Goal: Feedback & Contribution: Leave review/rating

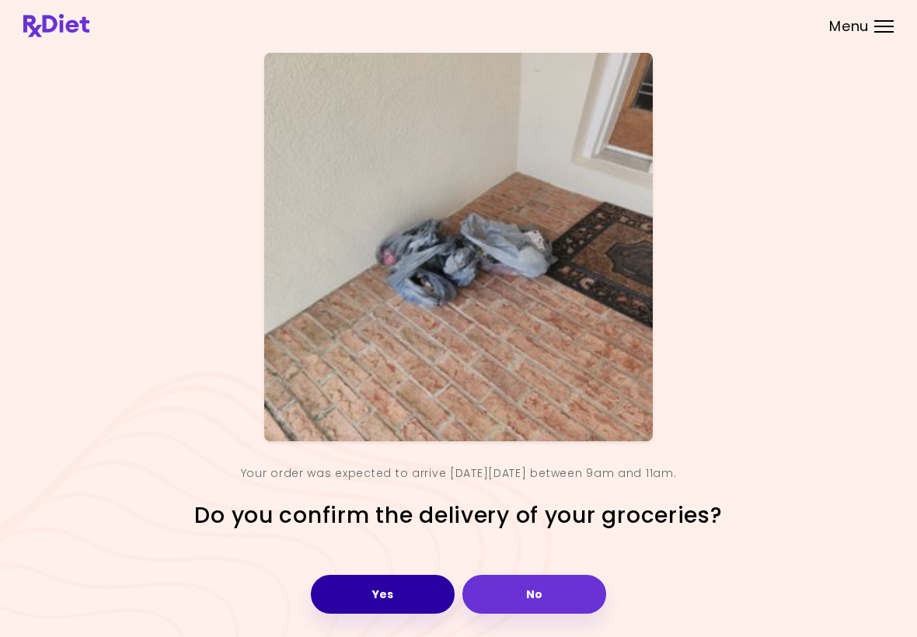
click at [375, 591] on button "Yes" at bounding box center [383, 594] width 144 height 39
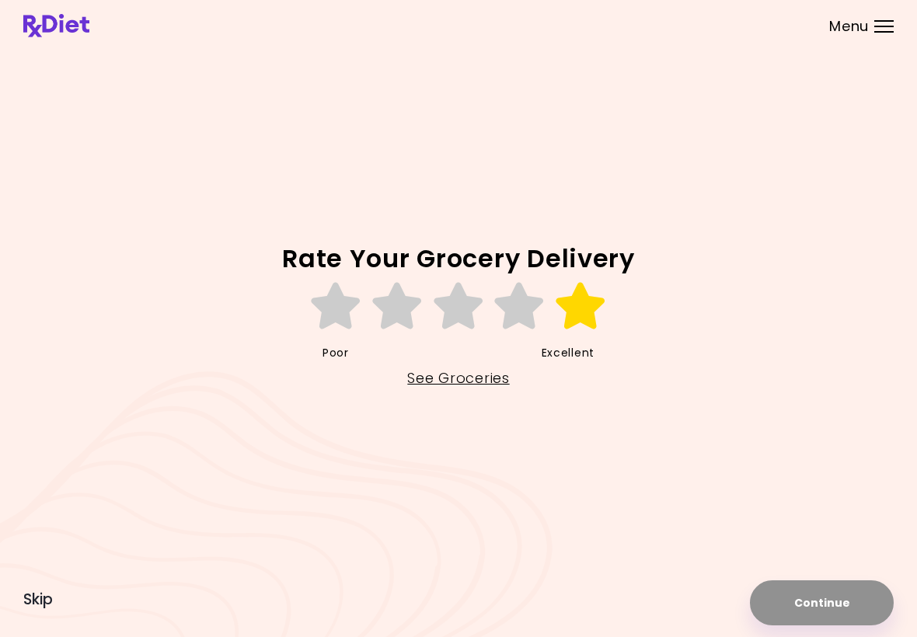
click at [587, 310] on icon at bounding box center [581, 306] width 54 height 47
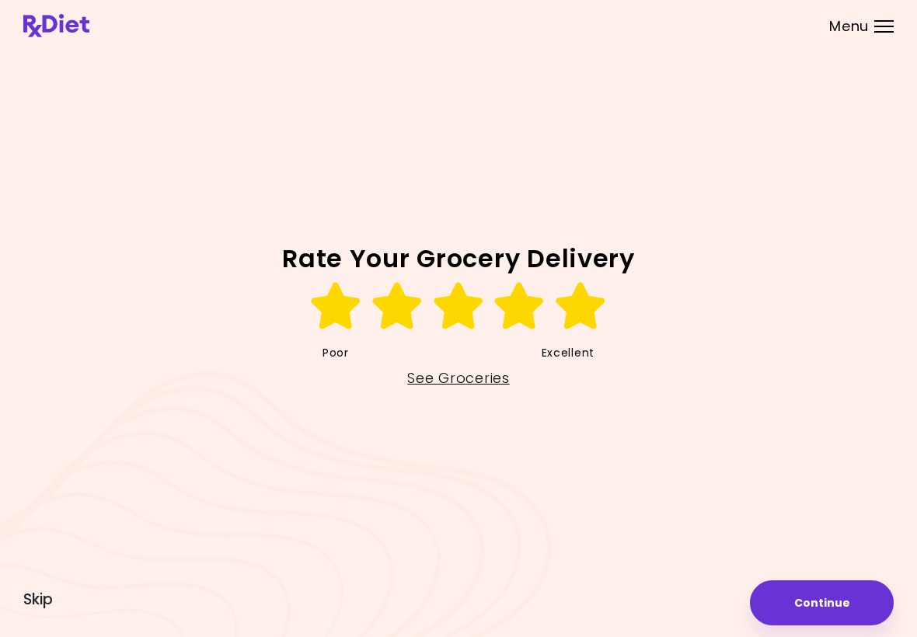
click at [826, 597] on button "Continue" at bounding box center [822, 603] width 144 height 45
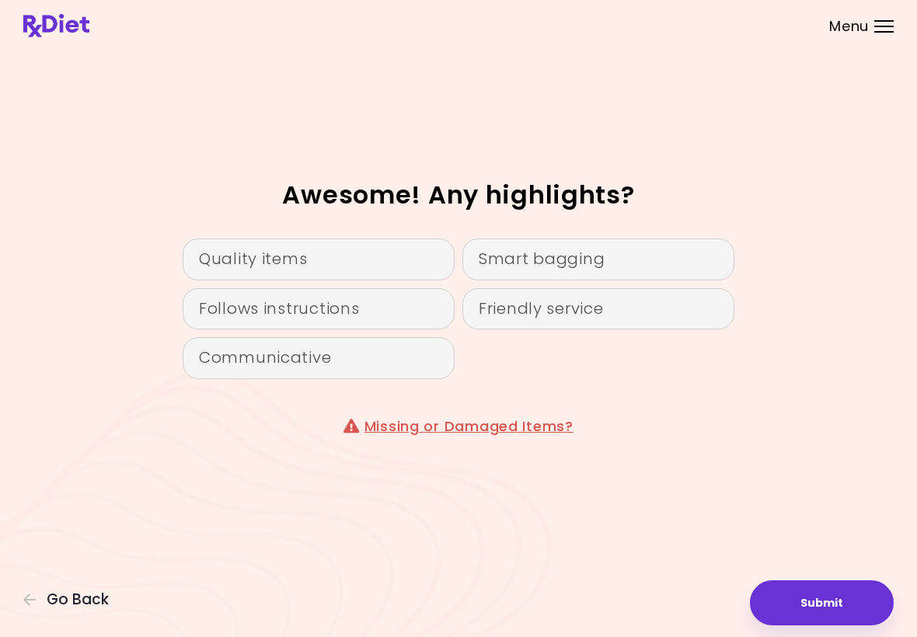
click at [844, 606] on button "Submit" at bounding box center [822, 603] width 144 height 45
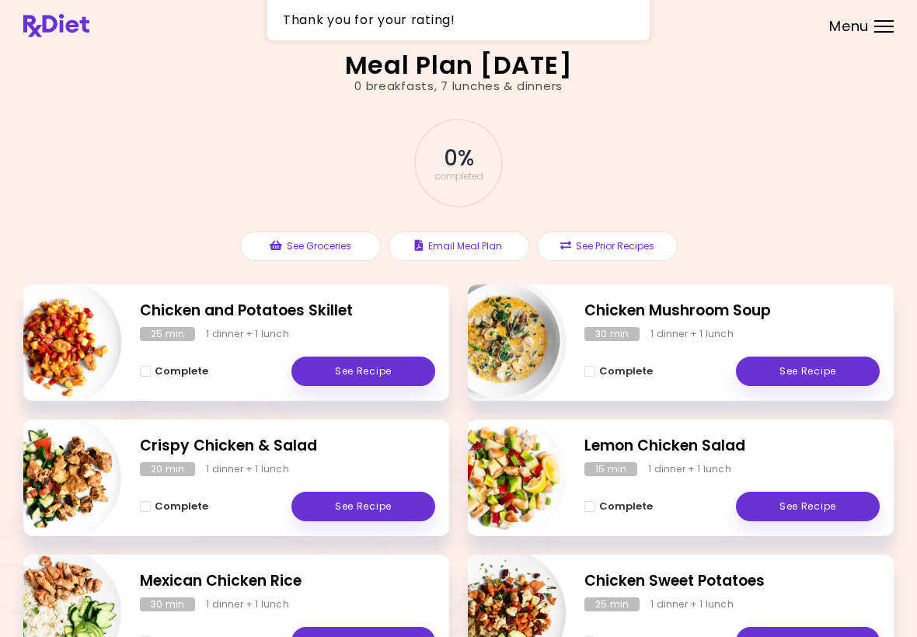
click at [388, 379] on link "See Recipe" at bounding box center [363, 372] width 144 height 30
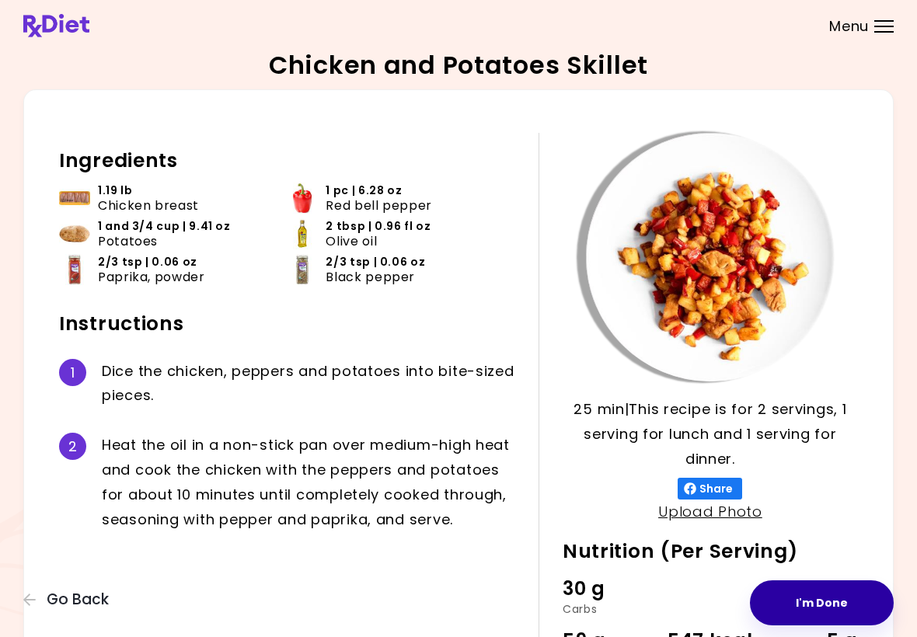
click at [833, 606] on button "I'm Done" at bounding box center [822, 603] width 144 height 45
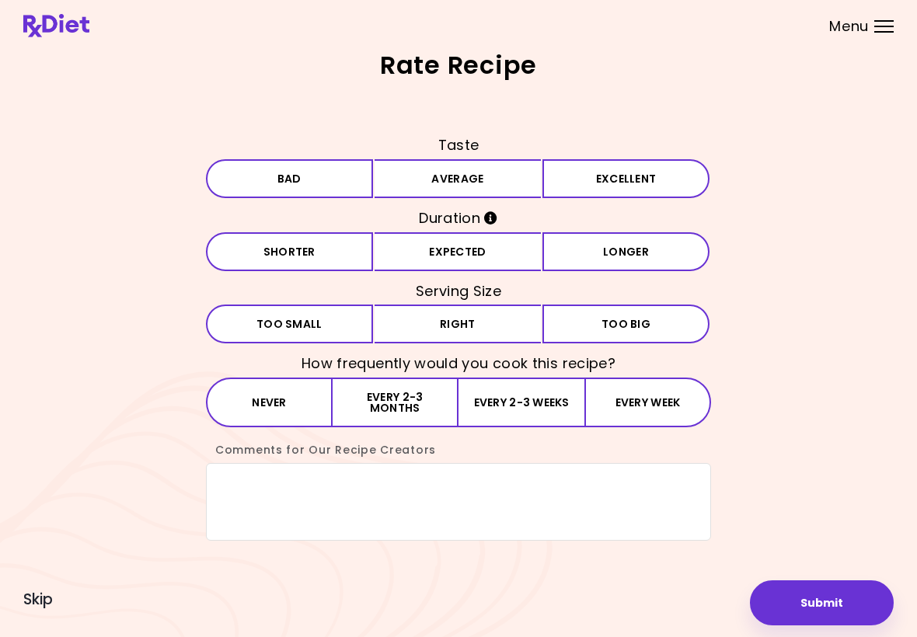
click at [518, 197] on button "Average" at bounding box center [458, 178] width 167 height 39
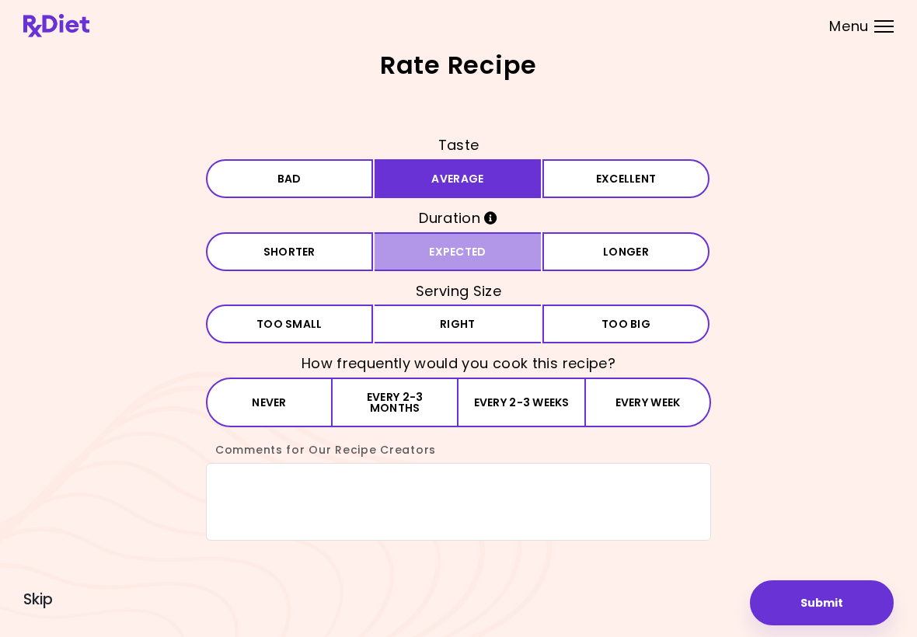
click at [505, 258] on button "Expected" at bounding box center [458, 251] width 167 height 39
click at [499, 336] on button "Right" at bounding box center [458, 324] width 167 height 39
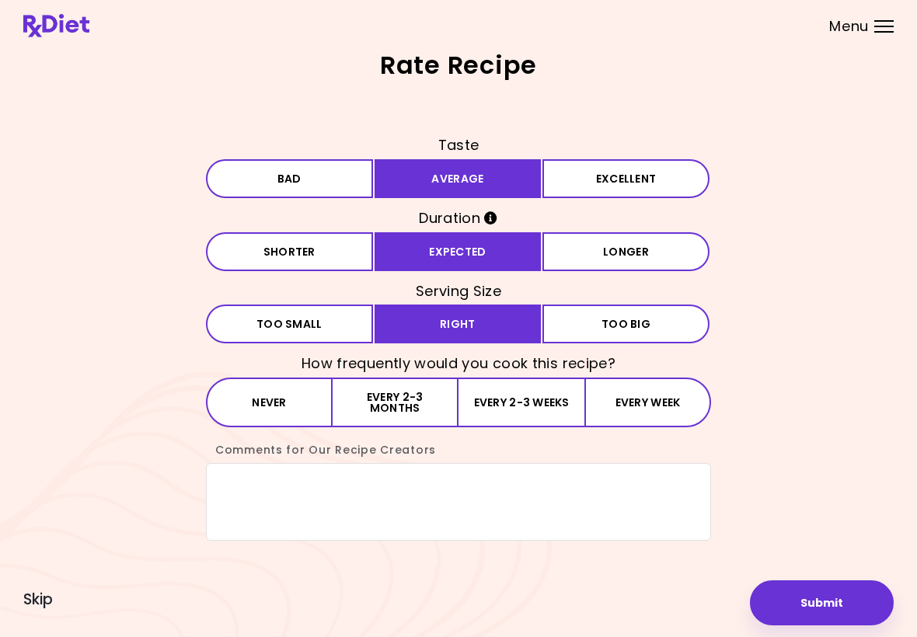
click at [525, 388] on button "Every 2-3 weeks" at bounding box center [522, 403] width 126 height 50
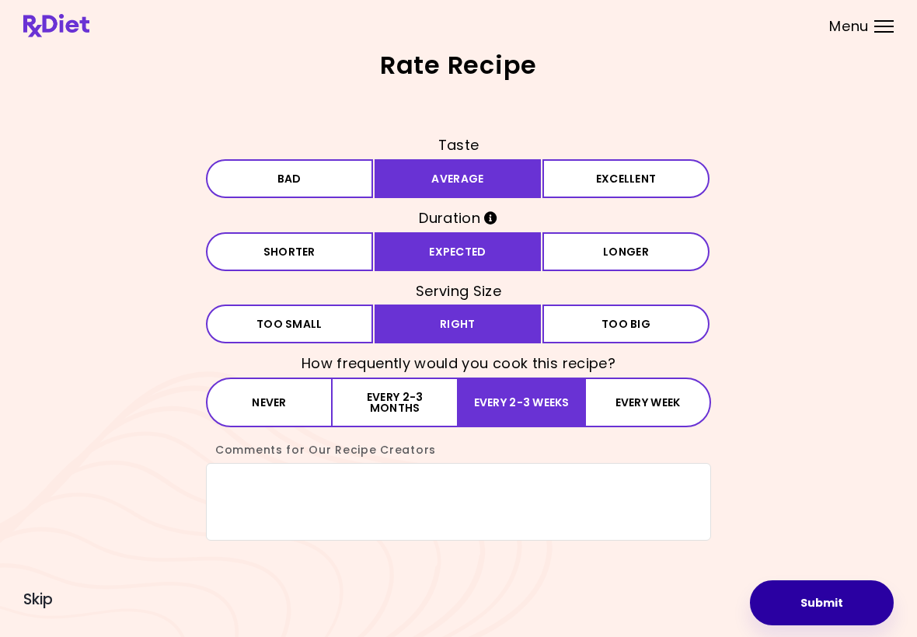
click at [833, 597] on button "Submit" at bounding box center [822, 603] width 144 height 45
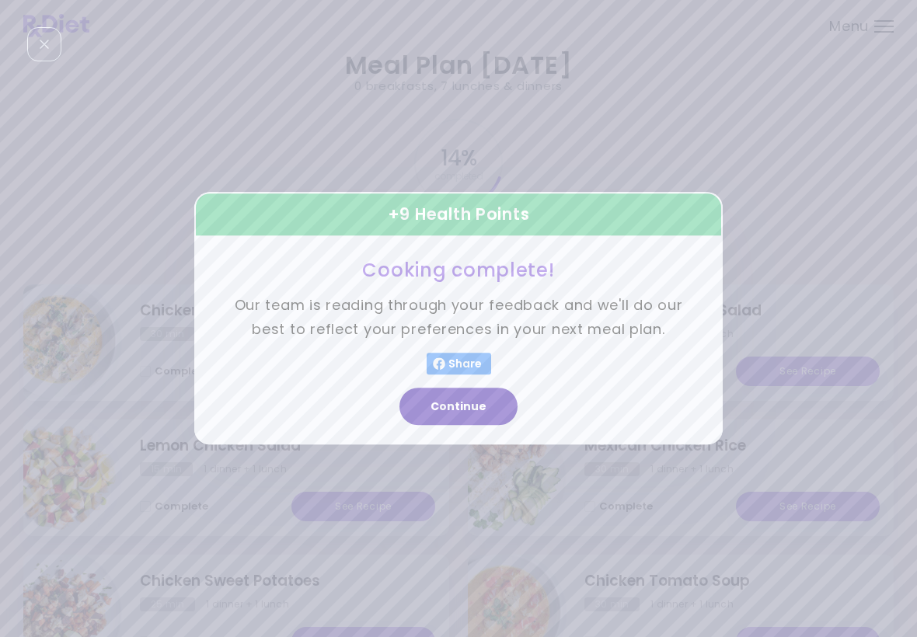
click at [442, 420] on button "Continue" at bounding box center [459, 407] width 118 height 37
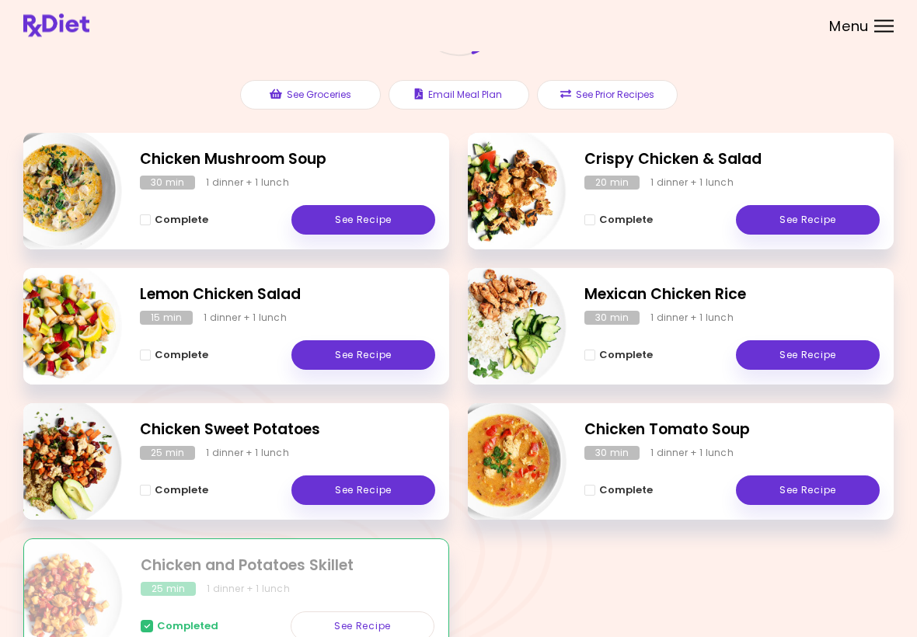
scroll to position [240, 0]
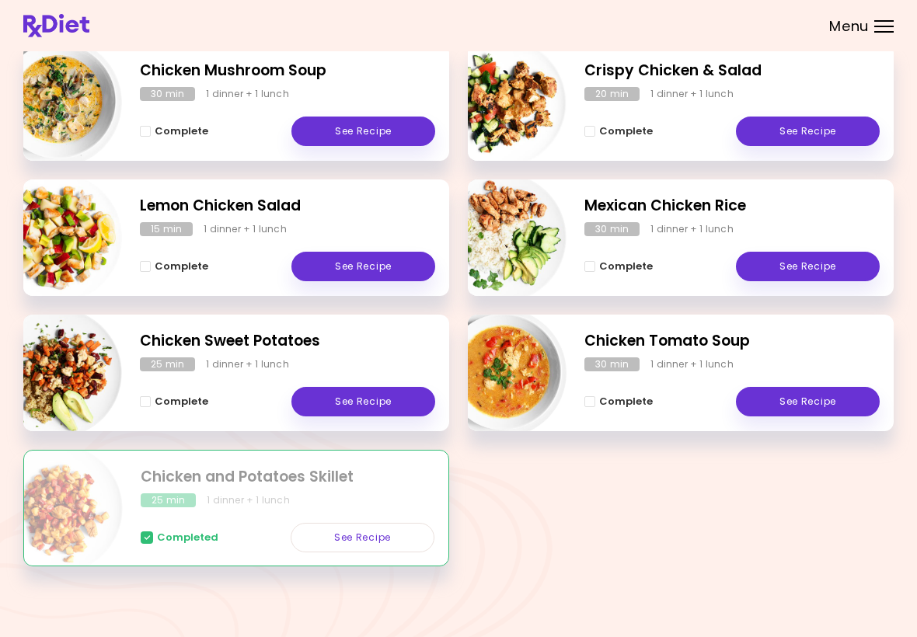
click at [438, 602] on div "Meal Plan [DATE] 0 breakfasts , 7 lunches & dinners 14 % completed See Grocerie…" at bounding box center [458, 199] width 917 height 878
click at [433, 613] on div "Meal Plan [DATE] 0 breakfasts , 7 lunches & dinners 14 % completed See Grocerie…" at bounding box center [458, 199] width 917 height 878
click at [363, 613] on div "Meal Plan [DATE] 0 breakfasts , 7 lunches & dinners 14 % completed See Grocerie…" at bounding box center [458, 199] width 917 height 878
click at [511, 625] on div "Meal Plan [DATE] 0 breakfasts , 7 lunches & dinners 14 % completed See Grocerie…" at bounding box center [458, 199] width 917 height 878
click at [529, 624] on div "Meal Plan [DATE] 0 breakfasts , 7 lunches & dinners 14 % completed See Grocerie…" at bounding box center [458, 199] width 917 height 878
